Goal: Information Seeking & Learning: Compare options

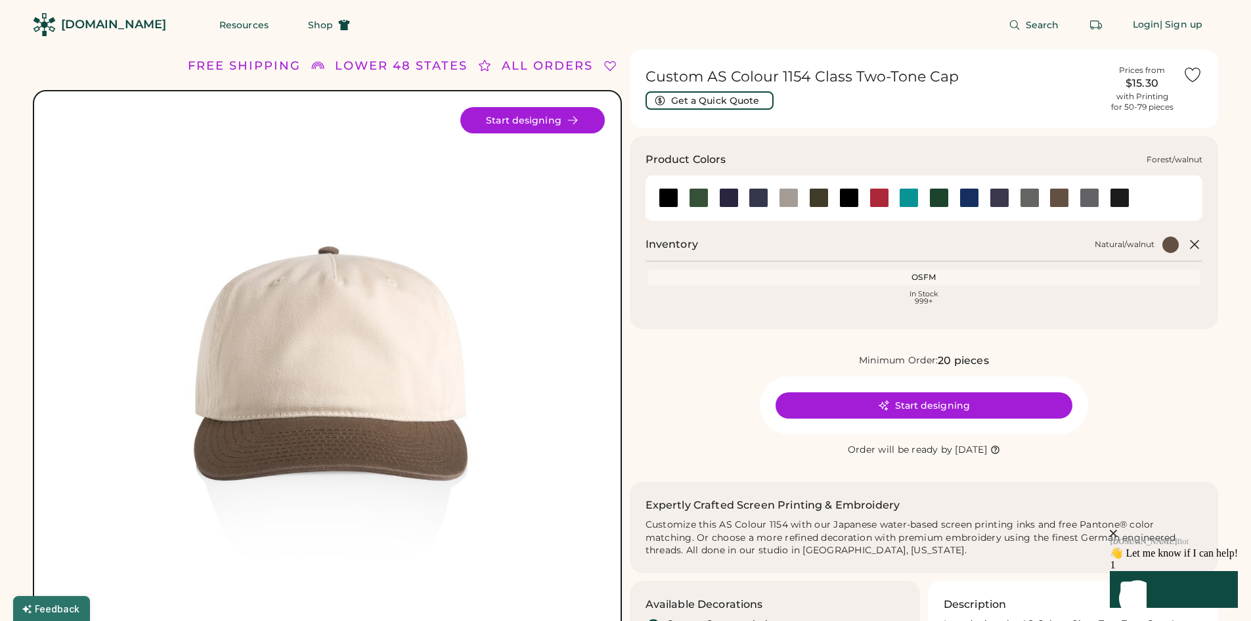
click at [696, 193] on div at bounding box center [699, 198] width 20 height 20
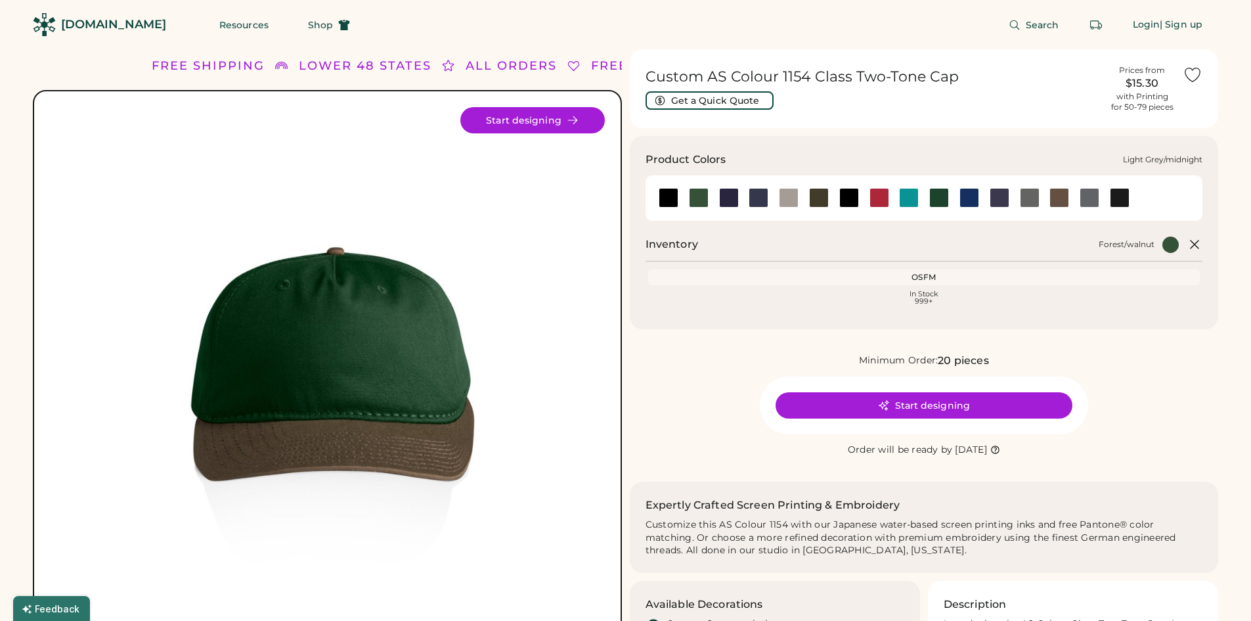
click at [732, 196] on div at bounding box center [729, 198] width 20 height 20
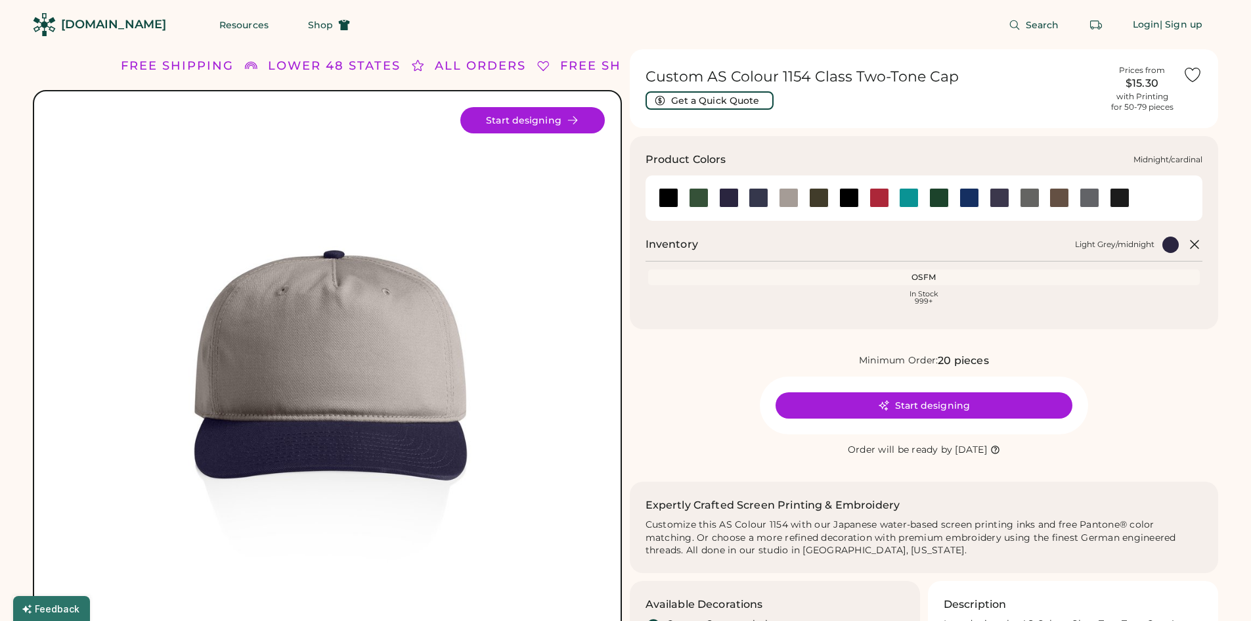
click at [755, 198] on div at bounding box center [759, 198] width 20 height 20
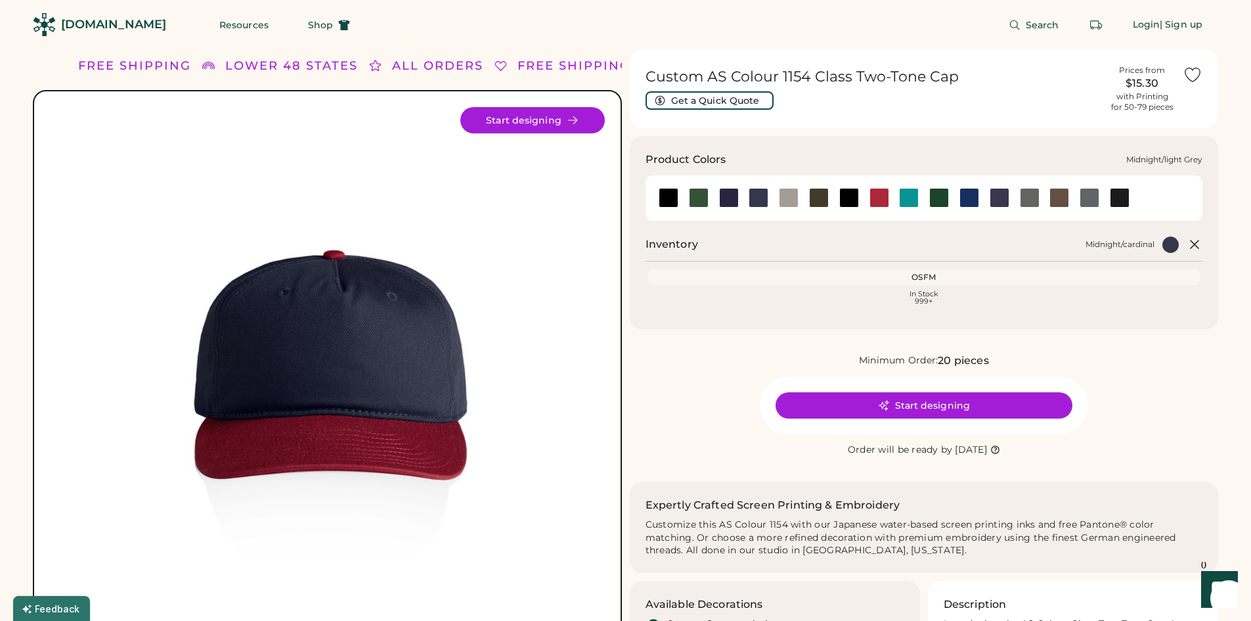
click at [789, 200] on div at bounding box center [789, 198] width 20 height 20
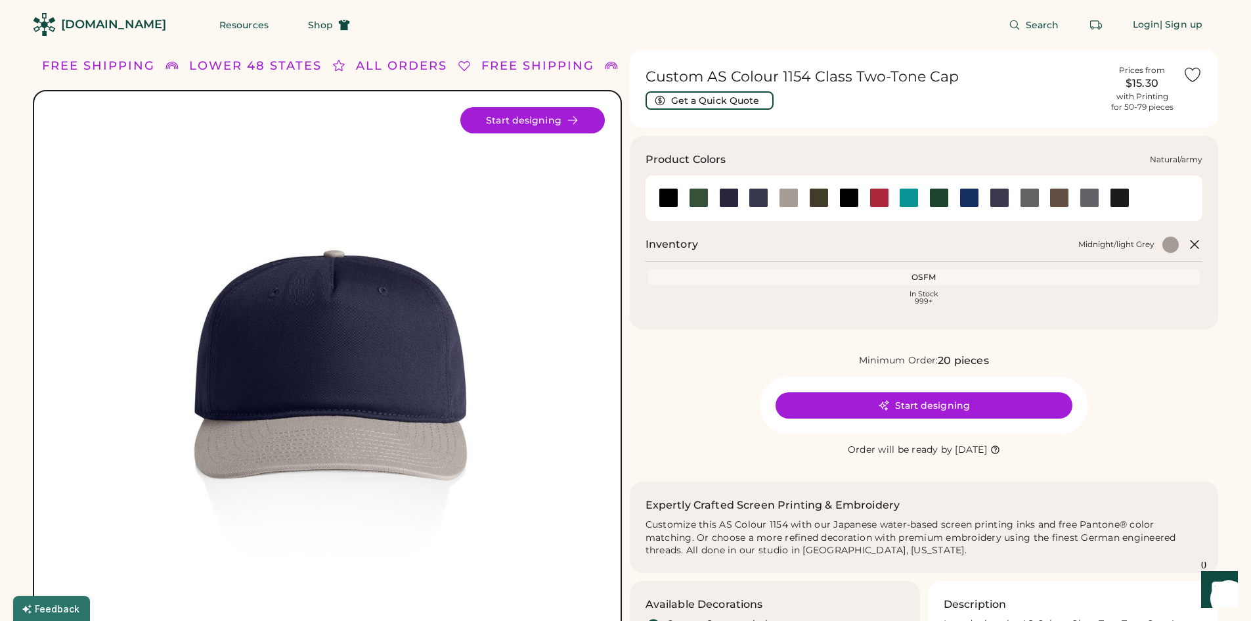
click at [817, 197] on div at bounding box center [819, 198] width 20 height 20
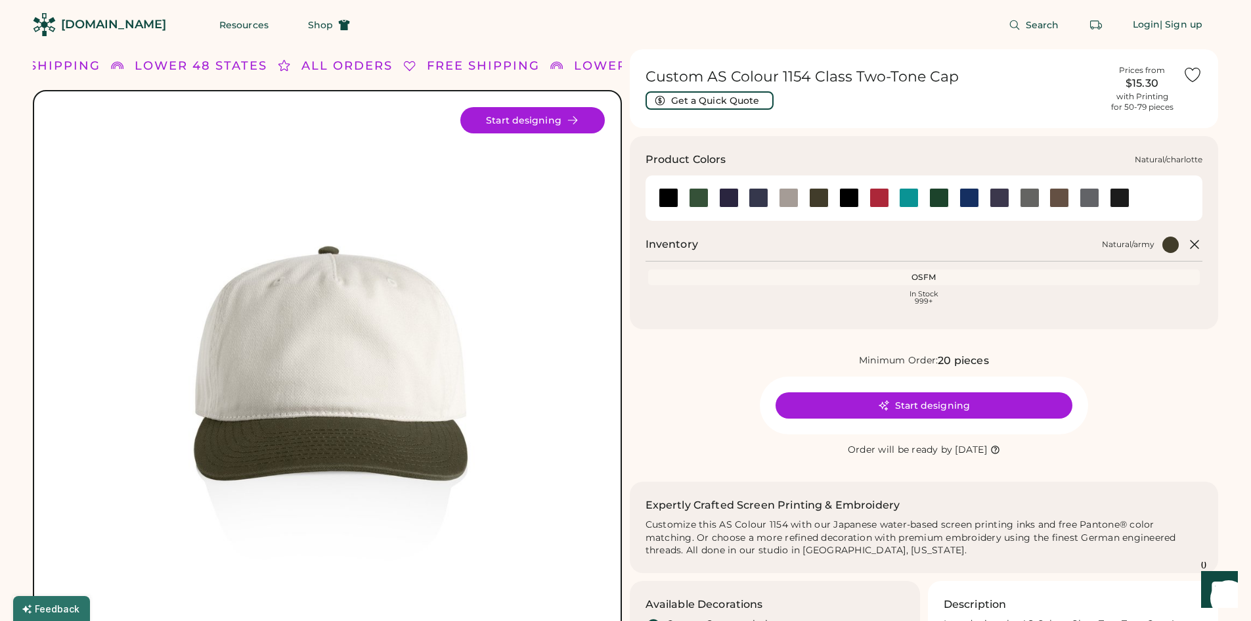
click at [910, 204] on div at bounding box center [909, 198] width 20 height 20
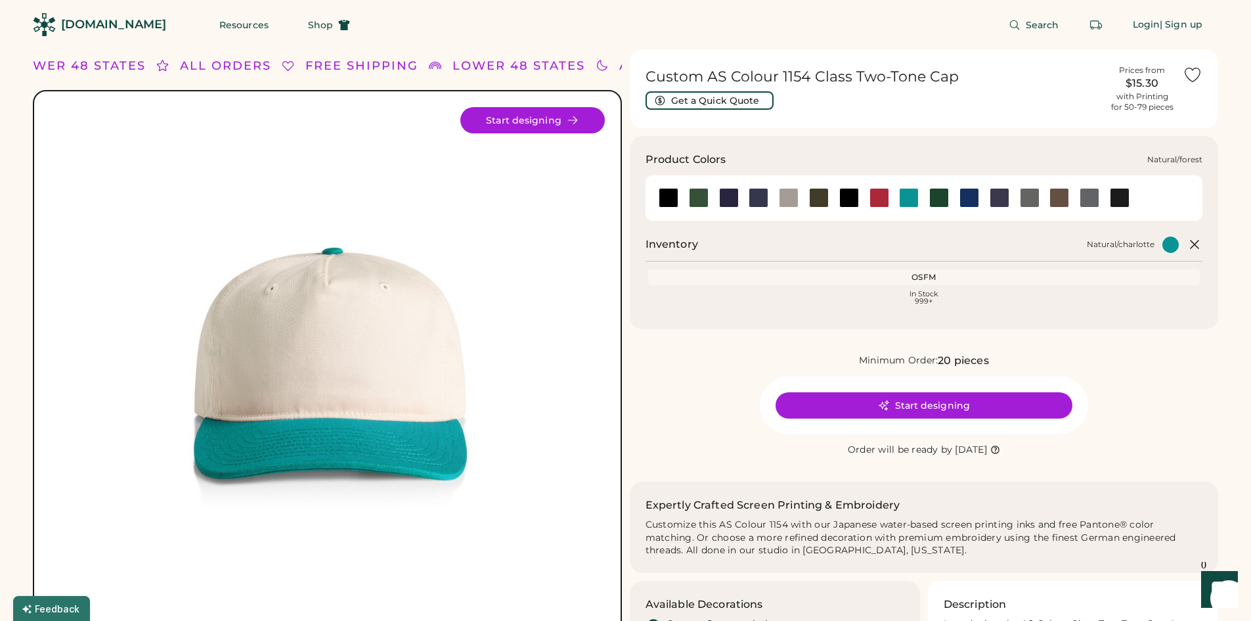
click at [951, 199] on div at bounding box center [939, 198] width 30 height 20
click at [933, 199] on div at bounding box center [939, 198] width 20 height 20
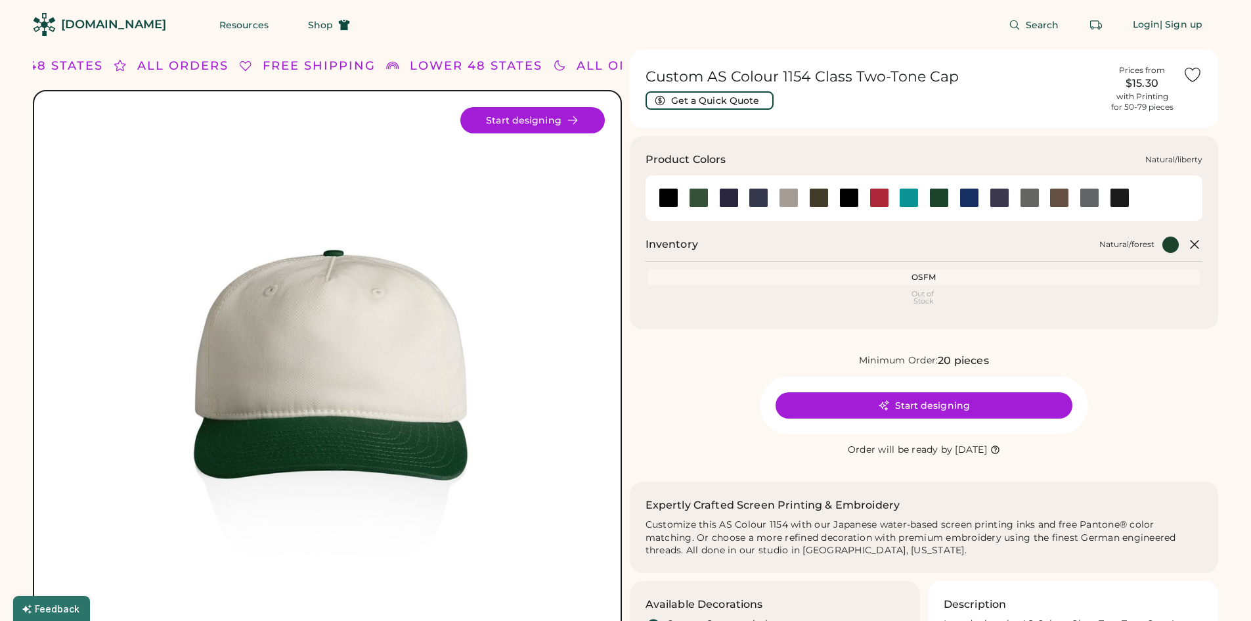
click at [974, 201] on div at bounding box center [970, 198] width 20 height 20
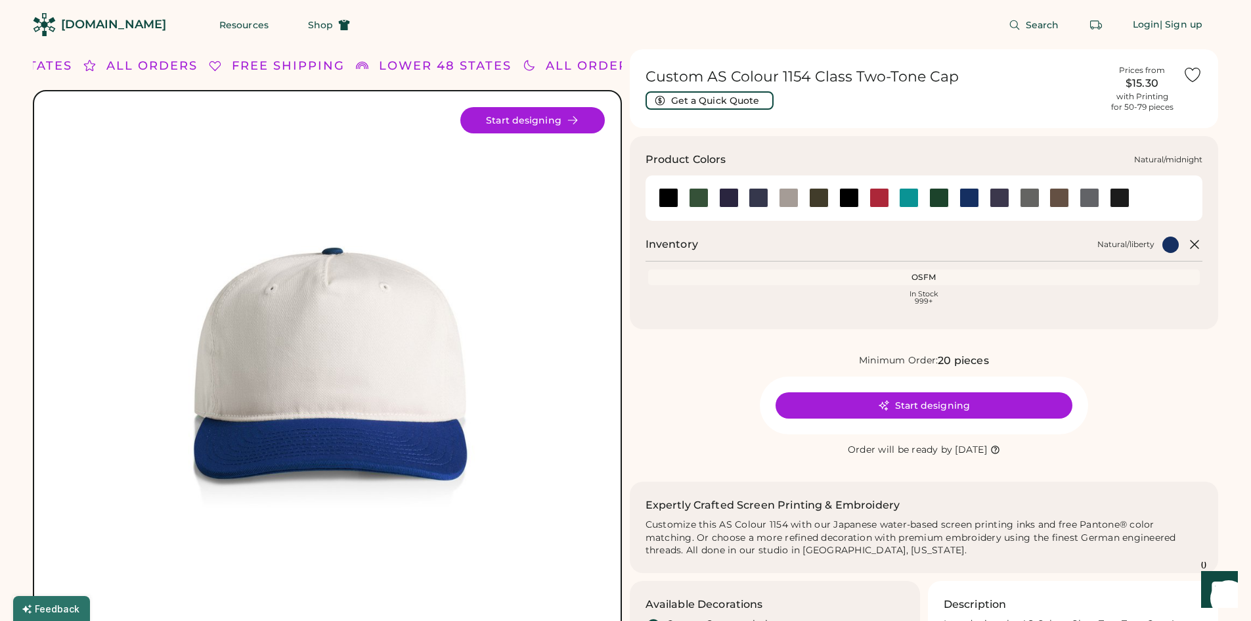
click at [1000, 199] on div at bounding box center [1000, 198] width 20 height 20
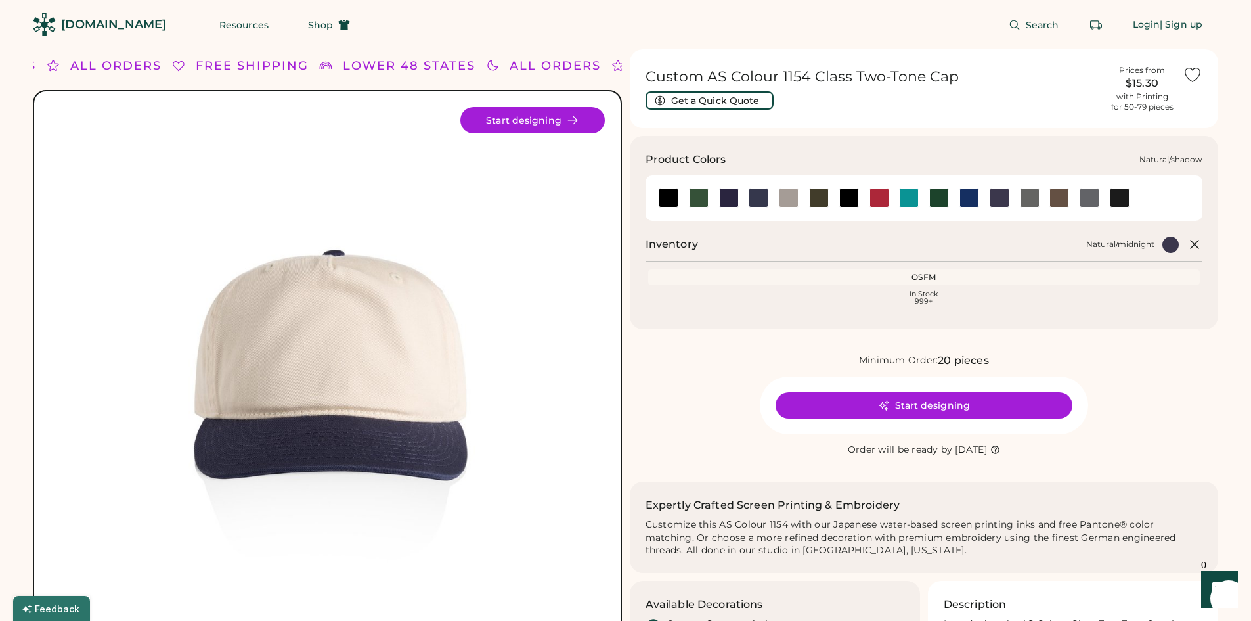
click at [1028, 198] on div at bounding box center [1030, 198] width 20 height 20
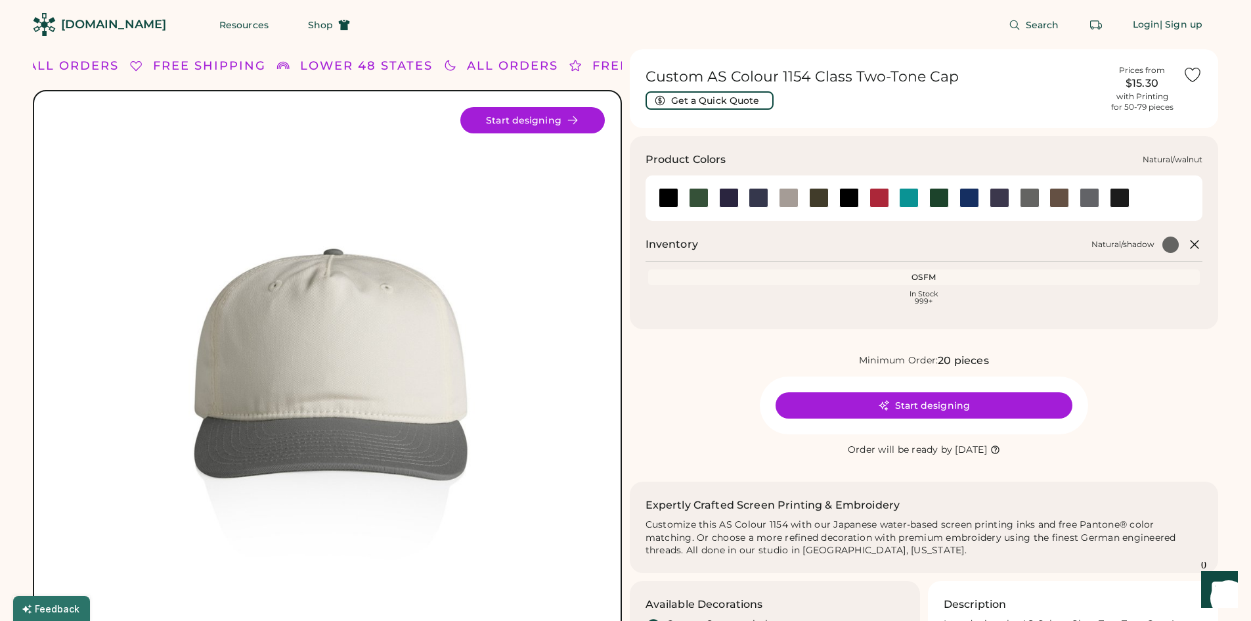
click at [1064, 193] on div at bounding box center [1059, 198] width 20 height 20
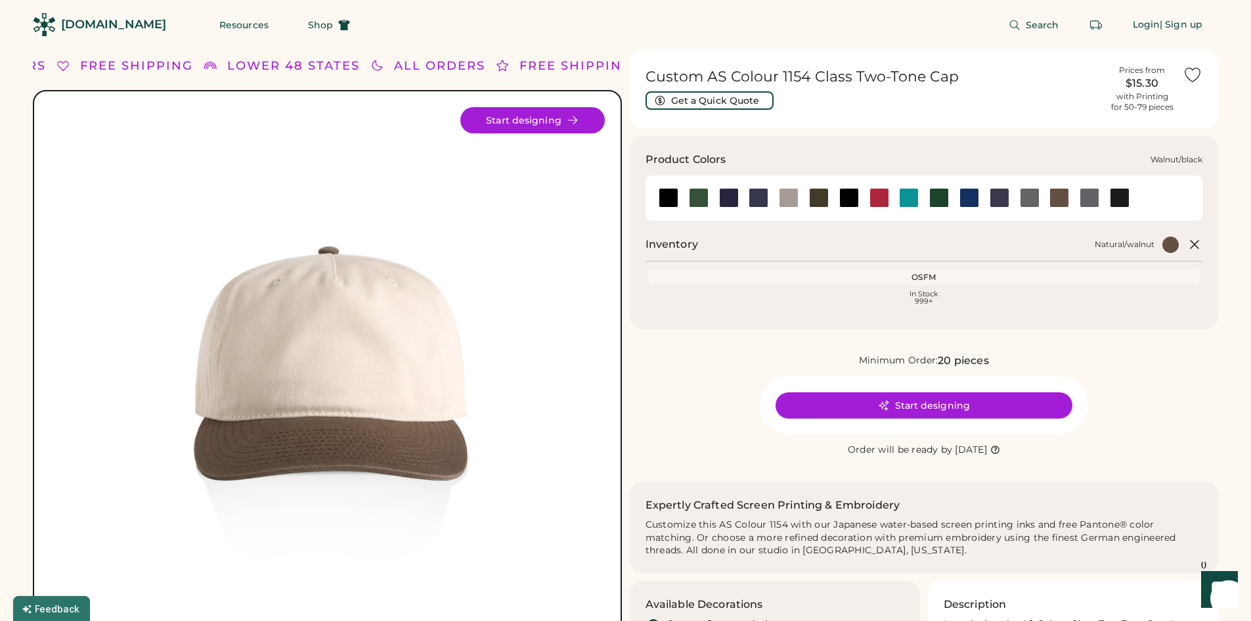
click at [1122, 198] on div at bounding box center [1120, 198] width 20 height 20
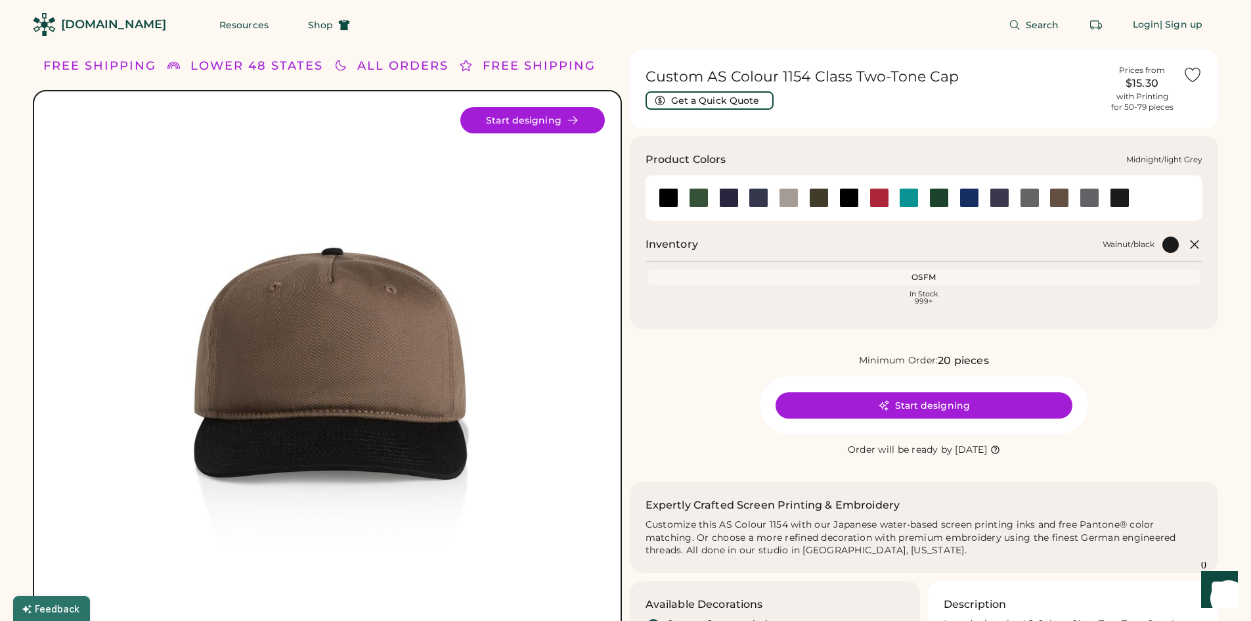
click at [792, 202] on div at bounding box center [789, 198] width 20 height 20
